Goal: Communication & Community: Answer question/provide support

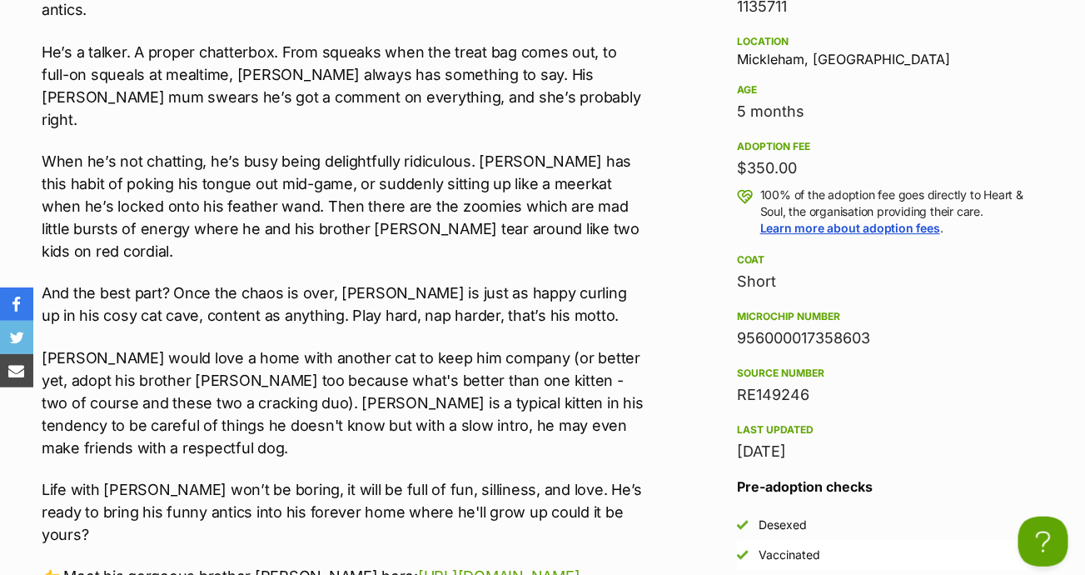
scroll to position [1583, 0]
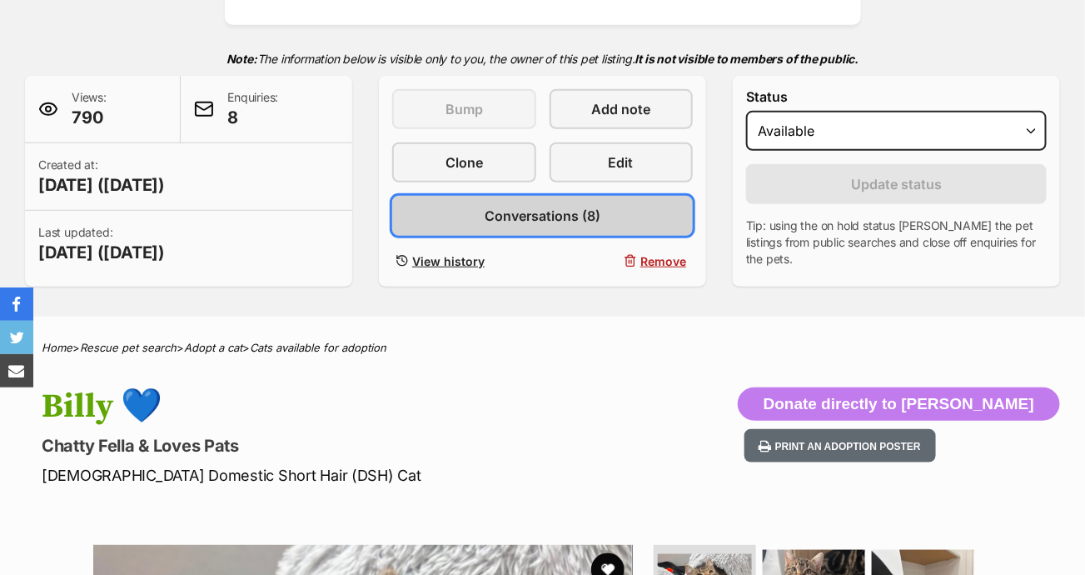
click at [561, 218] on span "Conversations (8)" at bounding box center [543, 216] width 116 height 20
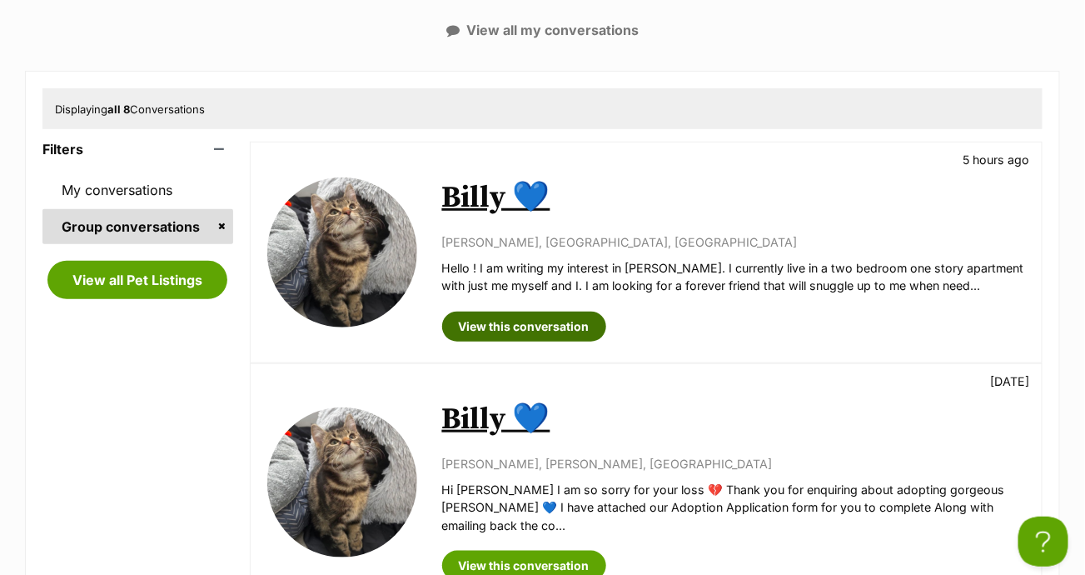
click at [484, 328] on link "View this conversation" at bounding box center [524, 327] width 164 height 30
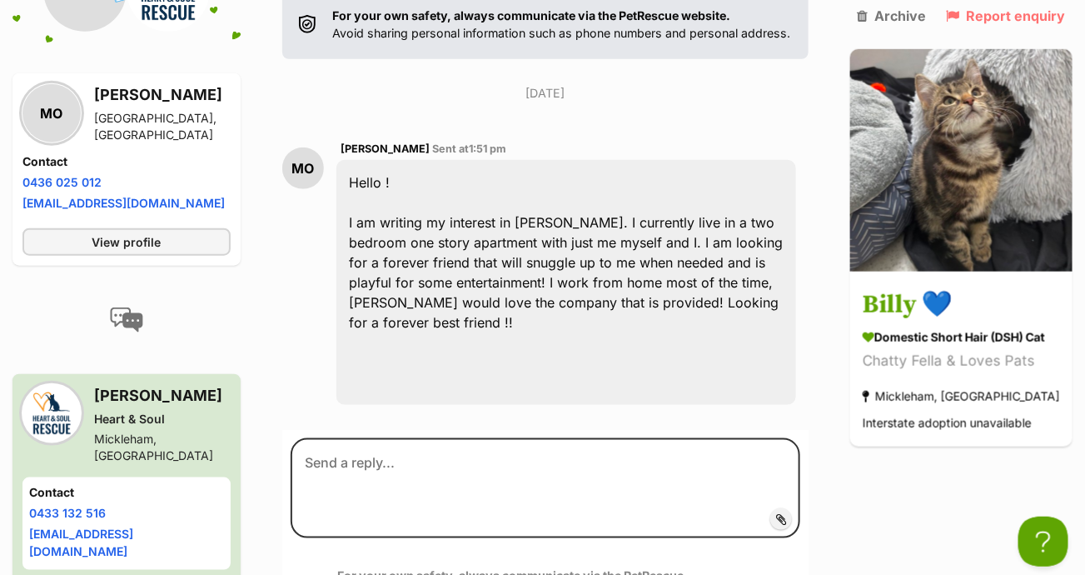
scroll to position [374, 0]
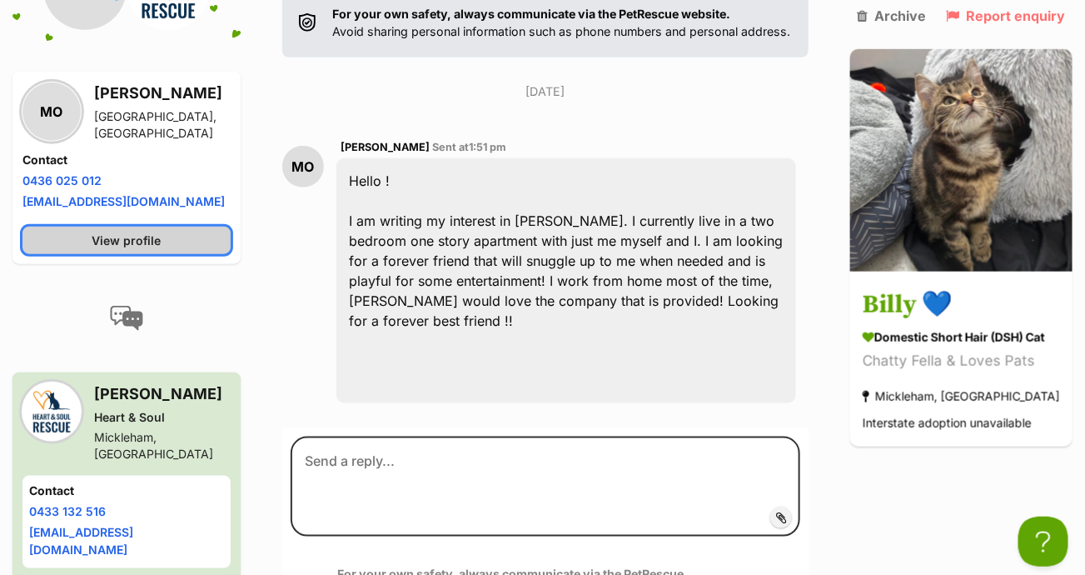
click at [157, 249] on span "View profile" at bounding box center [126, 240] width 69 height 17
